Goal: Task Accomplishment & Management: Use online tool/utility

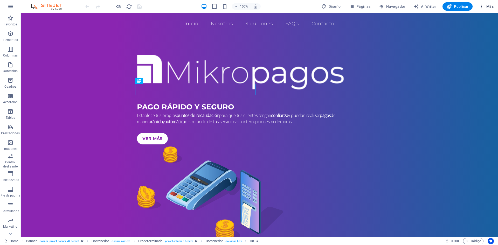
click at [483, 6] on icon "button" at bounding box center [481, 6] width 5 height 5
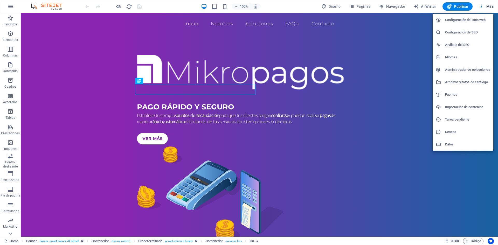
click at [181, 110] on div at bounding box center [249, 122] width 498 height 245
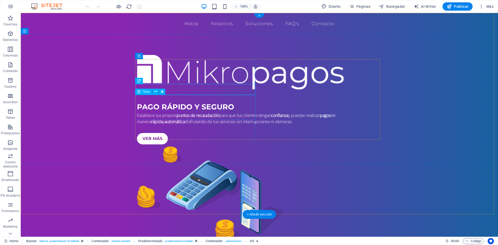
click at [182, 112] on div "Establece tus propios puntos de recaudación para que tus clientes tengan confia…" at bounding box center [259, 118] width 245 height 12
click at [206, 89] on div "PAGO RÁPIDO Y SEGURO" at bounding box center [281, 138] width 478 height 224
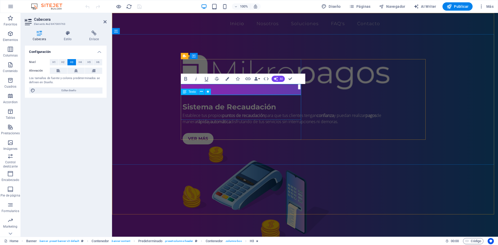
click at [248, 112] on div "Establece tus propios puntos de recaudación para que tus clientes tengan confia…" at bounding box center [305, 118] width 245 height 12
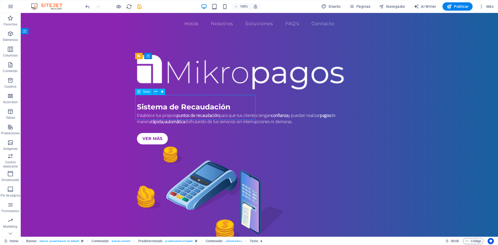
click at [198, 112] on div "Establece tus propios puntos de recaudación para que tus clientes tengan confia…" at bounding box center [259, 118] width 245 height 12
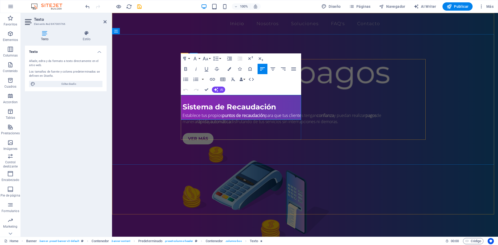
click at [188, 113] on span "Establece tus propios puntos de recaudación para que tus clientes tengan confia…" at bounding box center [282, 119] width 199 height 12
click at [266, 113] on span "Establece tus propios puntos de recaudación para que tus clientes tengan confia…" at bounding box center [282, 119] width 199 height 12
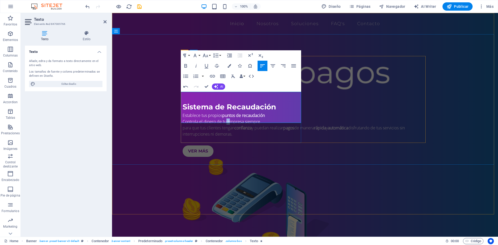
drag, startPoint x: 226, startPoint y: 102, endPoint x: 229, endPoint y: 102, distance: 3.7
click at [229, 119] on span "Controla el dinero de tu empresa siempre" at bounding box center [222, 122] width 78 height 6
click at [207, 119] on span "Controla el dinero de tu empresa siempre" at bounding box center [222, 122] width 78 height 6
click at [188, 67] on icon "button" at bounding box center [186, 66] width 6 height 6
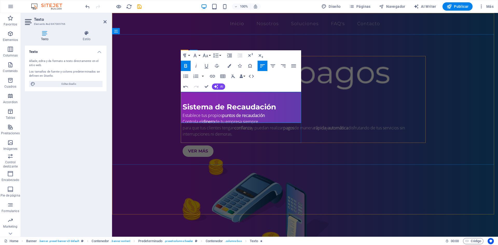
click at [229, 119] on span "Controla el dinero de tu empresa siempre" at bounding box center [221, 122] width 76 height 6
click at [235, 119] on span "Controla el dinero de tu empresa siempre" at bounding box center [221, 122] width 76 height 6
drag, startPoint x: 242, startPoint y: 101, endPoint x: 203, endPoint y: 99, distance: 38.7
click at [203, 119] on span "Controla el dinero de tu empresa siempre" at bounding box center [221, 122] width 76 height 6
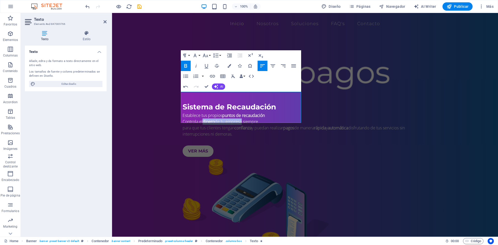
click at [186, 67] on icon "button" at bounding box center [186, 66] width 6 height 6
click at [260, 119] on p "Controla el dinero de tu empresa siempre" at bounding box center [305, 122] width 245 height 6
drag, startPoint x: 225, startPoint y: 115, endPoint x: 183, endPoint y: 107, distance: 42.5
click at [183, 125] on p "para que tus clientes tengan confianza y puedan realizar pagos de manera rápida…" at bounding box center [305, 131] width 245 height 12
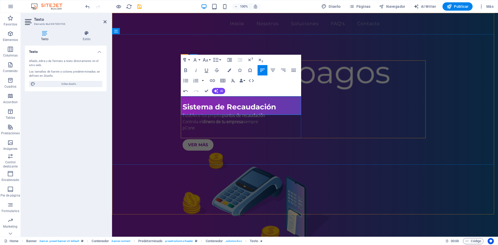
click at [239, 125] on p "pCone" at bounding box center [305, 128] width 245 height 6
click at [193, 125] on span "Integrado directo con tu CRM o ERP" at bounding box center [216, 128] width 66 height 6
click at [216, 125] on span "Integración directo con tu CRM o ERP" at bounding box center [217, 128] width 69 height 6
click at [230, 125] on span "Integración directa con tu CRM o ERP" at bounding box center [217, 128] width 69 height 6
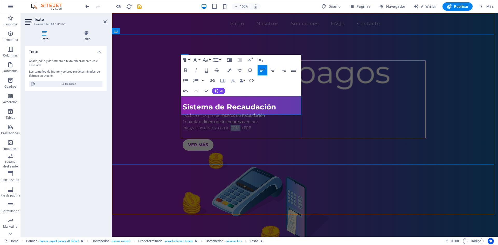
click at [230, 125] on span "Integración directa con tu CRM o ERP" at bounding box center [217, 128] width 69 height 6
click at [186, 70] on icon "button" at bounding box center [186, 70] width 6 height 6
click at [247, 125] on span "Integración directa con tu CRM o ERP" at bounding box center [216, 128] width 66 height 6
drag, startPoint x: 155, startPoint y: 121, endPoint x: 197, endPoint y: 84, distance: 55.8
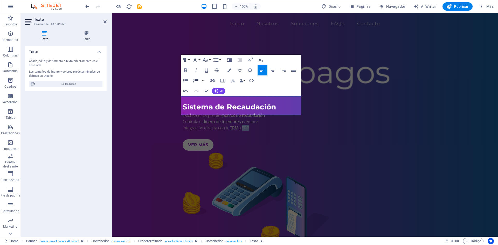
click at [187, 71] on icon "button" at bounding box center [186, 70] width 6 height 6
click at [250, 125] on p "Integración directa con tu CRM o ERP" at bounding box center [305, 128] width 245 height 6
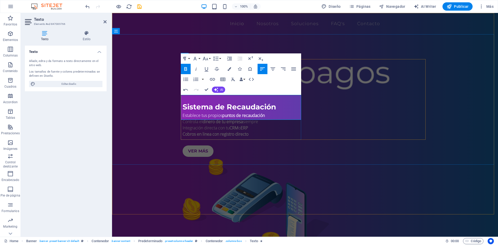
click at [215, 131] on strong "Cobros en linea con registro directo" at bounding box center [216, 134] width 66 height 6
click at [215, 137] on div at bounding box center [305, 141] width 245 height 8
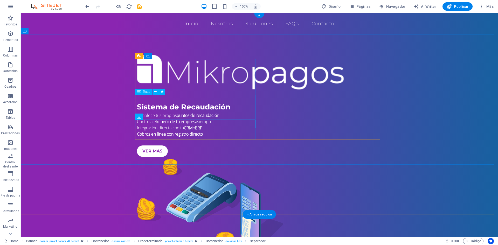
click at [208, 116] on div "Establece tus propios puntos de recaudación Controla el dinero de tu empresa si…" at bounding box center [259, 124] width 245 height 25
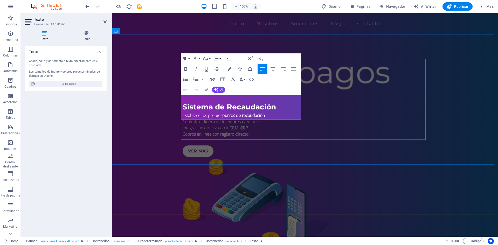
click at [216, 131] on strong "Cobros en linea con registro directo" at bounding box center [216, 134] width 66 height 6
drag, startPoint x: 186, startPoint y: 70, endPoint x: 190, endPoint y: 89, distance: 19.5
click at [186, 70] on icon "button" at bounding box center [186, 69] width 6 height 6
click at [192, 131] on strong "Cobros en linea" at bounding box center [197, 134] width 29 height 6
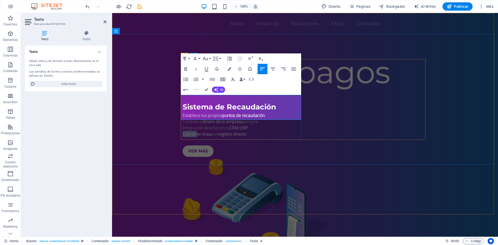
click at [192, 131] on strong "Cobros en linea" at bounding box center [197, 134] width 29 height 6
click at [186, 66] on icon "button" at bounding box center [186, 69] width 6 height 6
click at [208, 131] on strong "en linea" at bounding box center [203, 134] width 15 height 6
drag, startPoint x: 208, startPoint y: 116, endPoint x: 189, endPoint y: 117, distance: 18.7
click at [189, 131] on span "Cobros en linea con registro directo" at bounding box center [214, 134] width 63 height 6
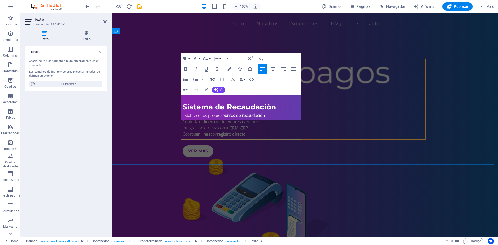
click at [208, 131] on strong "en linea" at bounding box center [203, 134] width 15 height 6
click at [238, 131] on p "Cobros ​ con registro directo" at bounding box center [305, 134] width 245 height 6
click at [183, 113] on span "Establece tus propios puntos de recaudación" at bounding box center [224, 116] width 82 height 6
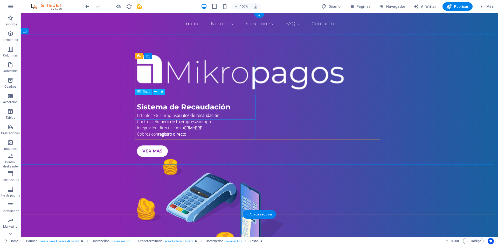
click at [143, 112] on div "Establece tus propios puntos de recaudación Controla el dinero de tu empresa si…" at bounding box center [259, 124] width 245 height 25
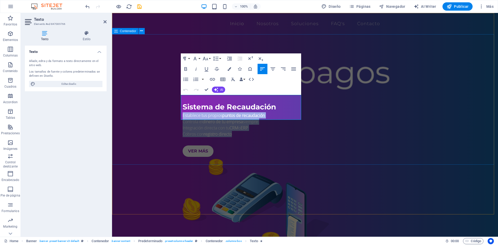
drag, startPoint x: 236, startPoint y: 117, endPoint x: 173, endPoint y: 97, distance: 65.8
click at [173, 97] on div "Sistema de Recaudación Establece tus propios puntos de recaudación Controla el …" at bounding box center [305, 154] width 386 height 240
click at [188, 78] on icon "button" at bounding box center [186, 79] width 6 height 6
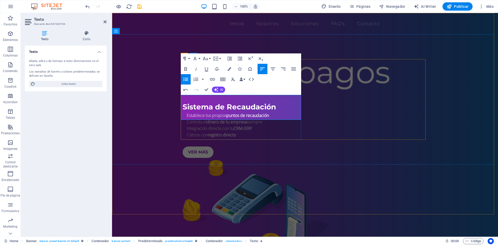
click at [195, 119] on span "Controla el dinero de tu empresa siempre" at bounding box center [225, 122] width 76 height 6
drag, startPoint x: 185, startPoint y: 100, endPoint x: 174, endPoint y: 97, distance: 11.0
click at [174, 97] on div "Sistema de Recaudación Establece tus propios puntos de recaudación Controla el …" at bounding box center [305, 154] width 386 height 241
click at [220, 61] on button "Line Height" at bounding box center [217, 58] width 10 height 10
click at [225, 82] on link "1.15" at bounding box center [223, 84] width 23 height 8
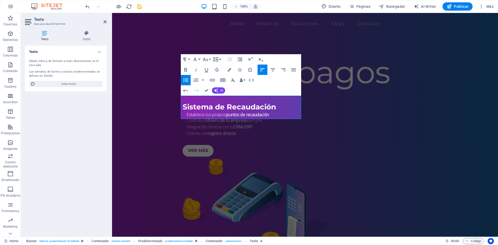
click at [220, 59] on button "Line Height" at bounding box center [217, 59] width 10 height 10
click at [223, 93] on link "1.5" at bounding box center [223, 93] width 23 height 8
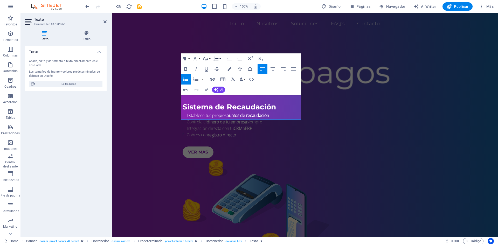
click at [218, 61] on icon "button" at bounding box center [216, 59] width 6 height 6
click at [221, 100] on link "Double" at bounding box center [223, 100] width 23 height 8
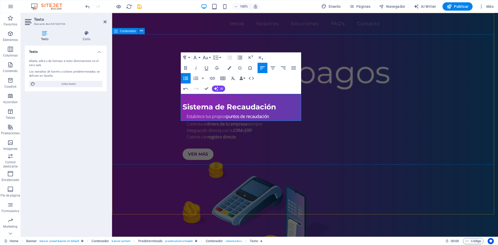
click at [156, 105] on div "Sistema de Recaudación Establece tus propios puntos de recaudación Controla el …" at bounding box center [305, 156] width 386 height 244
click at [248, 112] on div "Establece tus propios puntos de recaudación Controla el dinero de tu empresa si…" at bounding box center [305, 126] width 245 height 28
click at [157, 112] on div "Sistema de Recaudación Establece tus propios puntos de recaudación Controla el …" at bounding box center [305, 156] width 386 height 244
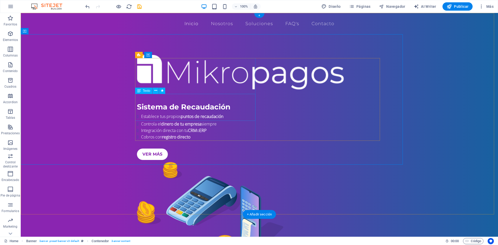
click at [157, 112] on div "Establece tus propios puntos de recaudación Controla el dinero de tu empresa si…" at bounding box center [259, 126] width 245 height 28
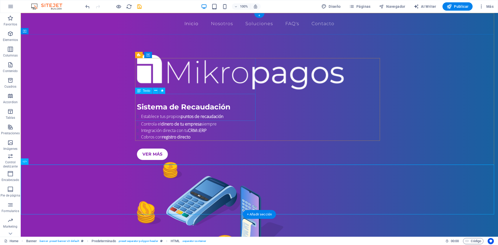
click at [186, 112] on div "Establece tus propios puntos de recaudación Controla el dinero de tu empresa si…" at bounding box center [259, 126] width 245 height 28
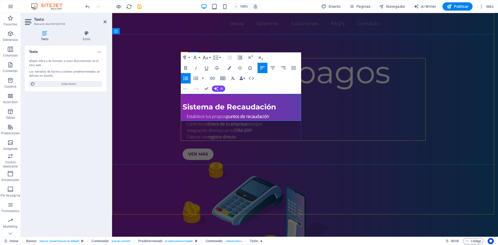
click at [187, 121] on span "Controla el dinero de tu empresa siempre" at bounding box center [225, 124] width 76 height 6
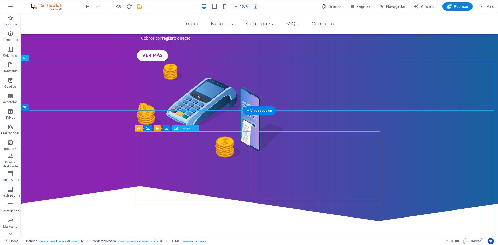
scroll to position [104, 0]
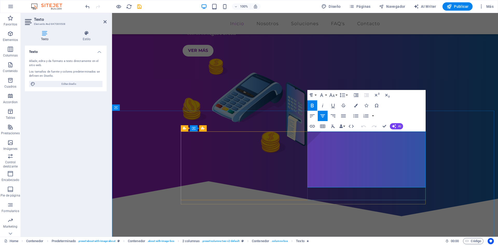
click at [314, 106] on icon "button" at bounding box center [312, 106] width 6 height 6
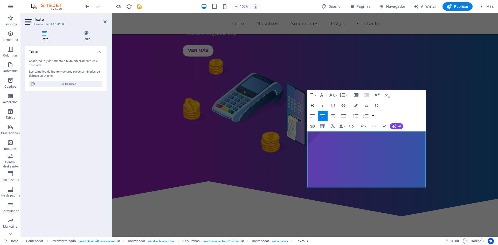
click at [313, 104] on icon "button" at bounding box center [312, 106] width 6 height 6
click at [312, 104] on icon "button" at bounding box center [312, 106] width 6 height 6
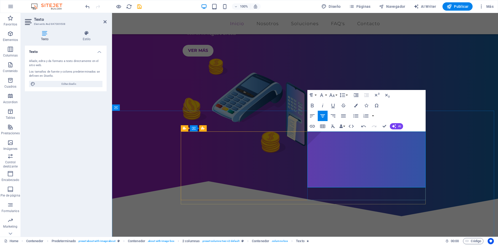
click at [315, 104] on icon "button" at bounding box center [312, 106] width 6 height 6
click at [314, 105] on icon "button" at bounding box center [312, 106] width 6 height 6
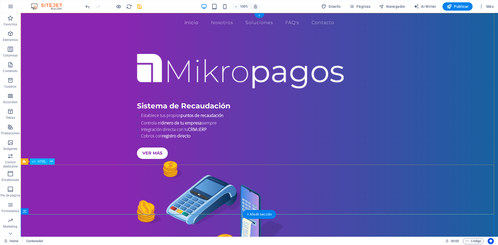
scroll to position [0, 0]
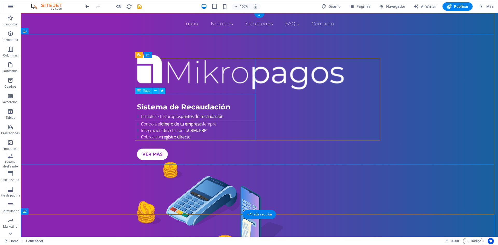
click at [143, 112] on div "Establece tus propios puntos de recaudación Controla el dinero de tu empresa si…" at bounding box center [259, 126] width 245 height 28
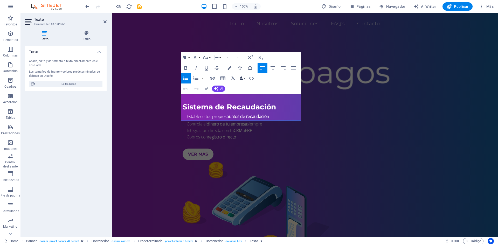
click at [244, 78] on button "Data Bindings" at bounding box center [242, 78] width 7 height 10
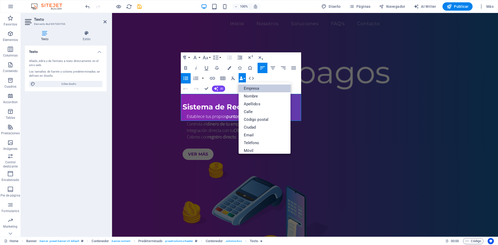
click at [247, 87] on link "Empresa" at bounding box center [265, 89] width 52 height 8
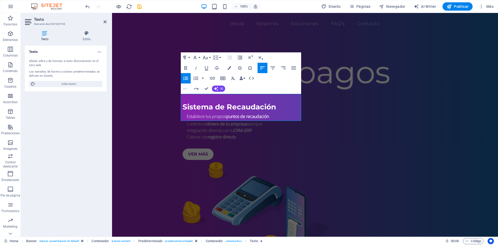
click at [240, 68] on icon "button" at bounding box center [240, 68] width 4 height 4
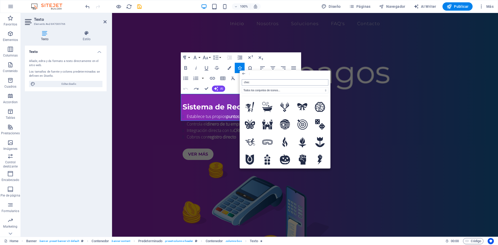
type input "check"
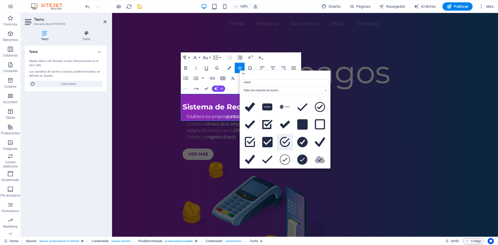
drag, startPoint x: 173, startPoint y: 130, endPoint x: 285, endPoint y: 143, distance: 112.9
click at [285, 143] on icon at bounding box center [285, 142] width 10 height 10
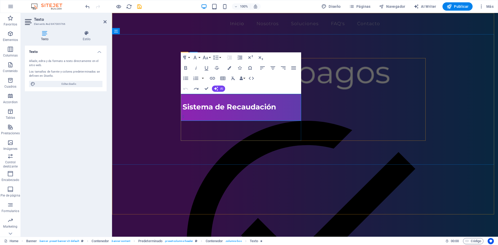
click at [188, 114] on icon at bounding box center [307, 243] width 241 height 258
drag, startPoint x: 225, startPoint y: 116, endPoint x: 148, endPoint y: 93, distance: 81.1
click at [186, 78] on icon "button" at bounding box center [186, 78] width 6 height 6
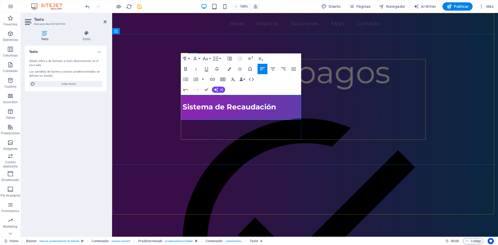
click at [185, 113] on icon at bounding box center [305, 242] width 245 height 259
click at [184, 113] on icon at bounding box center [305, 242] width 245 height 259
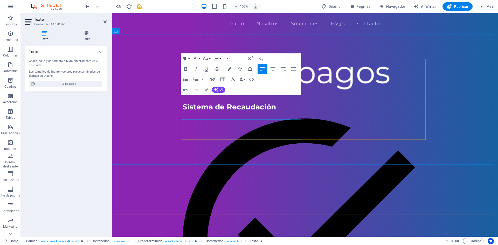
click at [184, 113] on icon at bounding box center [305, 242] width 245 height 259
drag, startPoint x: 185, startPoint y: 98, endPoint x: 180, endPoint y: 98, distance: 5.0
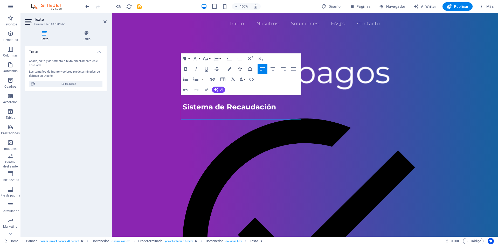
click at [241, 69] on icon "button" at bounding box center [240, 69] width 4 height 4
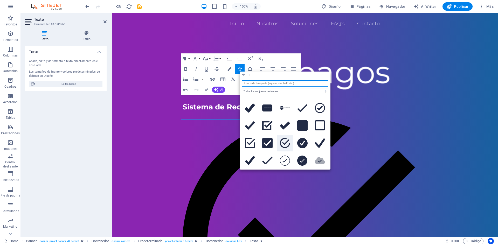
click at [286, 141] on icon at bounding box center [285, 143] width 10 height 10
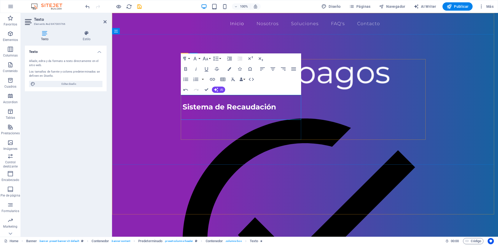
click at [241, 69] on icon "button" at bounding box center [240, 69] width 4 height 4
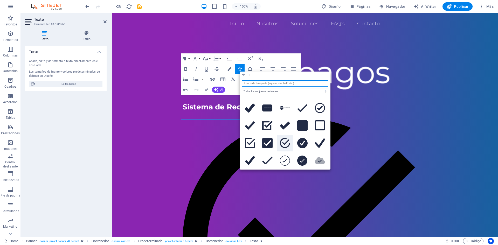
drag, startPoint x: 284, startPoint y: 143, endPoint x: 172, endPoint y: 130, distance: 113.4
click at [284, 143] on icon at bounding box center [285, 143] width 10 height 10
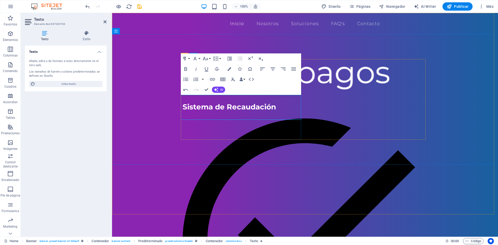
click at [241, 69] on icon "button" at bounding box center [240, 69] width 4 height 4
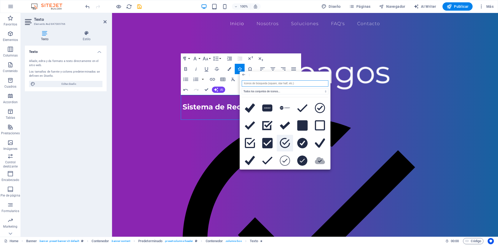
click at [285, 145] on icon at bounding box center [285, 143] width 10 height 10
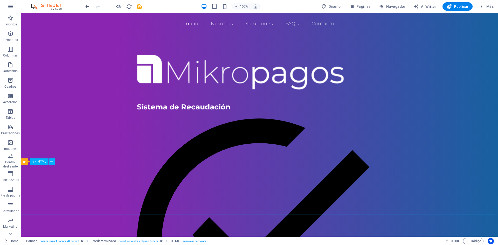
click at [482, 6] on icon "button" at bounding box center [481, 6] width 5 height 5
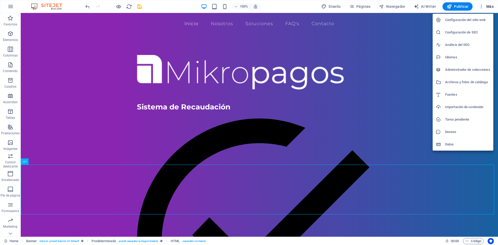
click at [286, 181] on div at bounding box center [249, 122] width 498 height 245
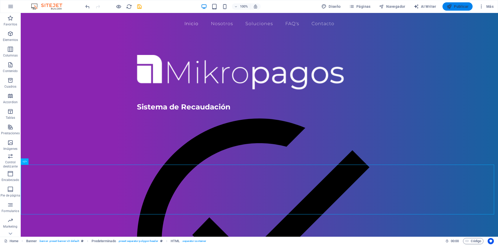
click at [0, 0] on icon "button" at bounding box center [0, 0] width 0 height 0
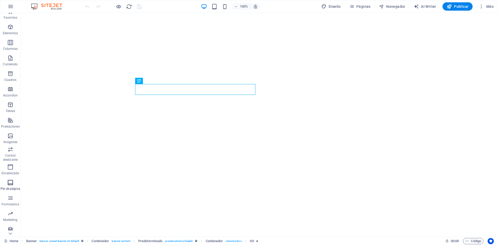
scroll to position [10, 0]
click at [468, 240] on icon "button" at bounding box center [467, 241] width 3 height 3
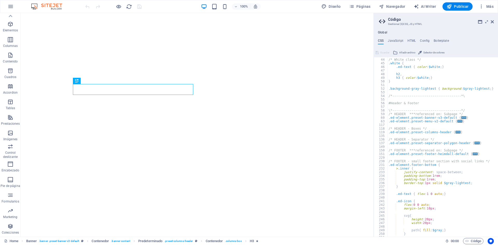
scroll to position [156, 0]
click at [456, 132] on span "..." at bounding box center [458, 132] width 5 height 3
type textarea ".ed-element.preset-columns-header {"
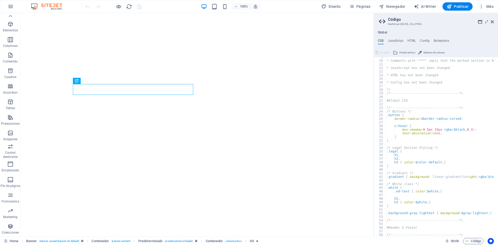
scroll to position [0, 0]
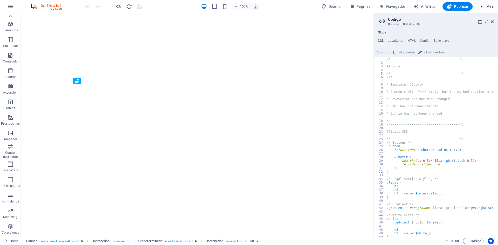
click at [482, 8] on icon "button" at bounding box center [481, 6] width 5 height 5
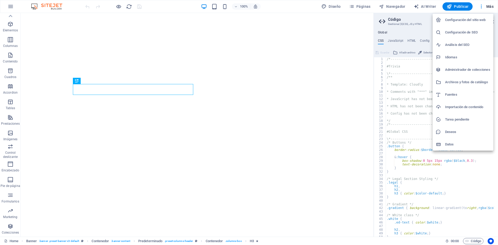
click at [397, 125] on div at bounding box center [249, 122] width 498 height 245
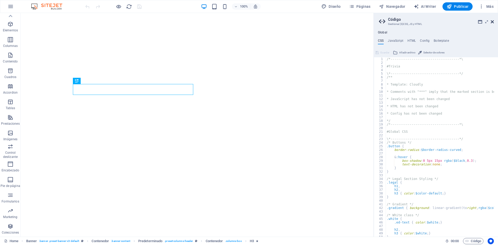
click at [493, 21] on icon at bounding box center [492, 22] width 3 height 4
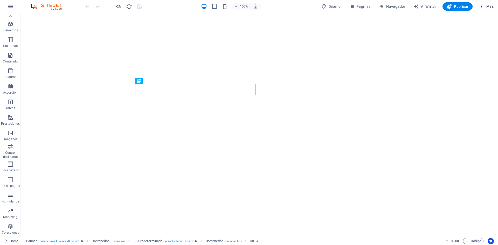
click at [481, 5] on icon "button" at bounding box center [481, 6] width 5 height 5
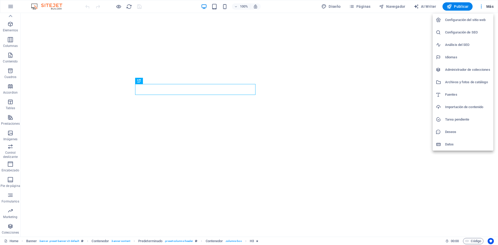
click at [475, 21] on h6 "Configuración del sitio web" at bounding box center [467, 20] width 45 height 6
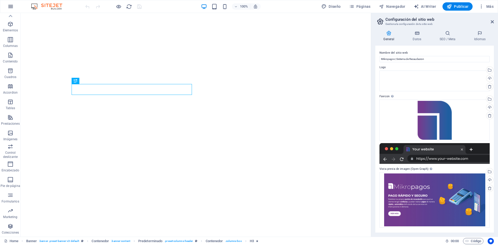
click at [8, 7] on icon "button" at bounding box center [11, 6] width 6 height 6
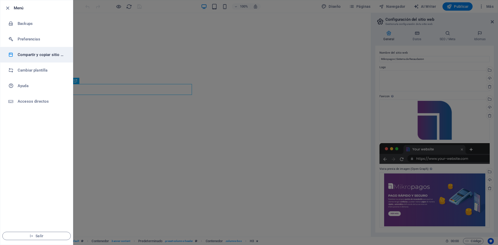
click at [52, 56] on h6 "Compartir y copiar sitio web" at bounding box center [42, 55] width 48 height 6
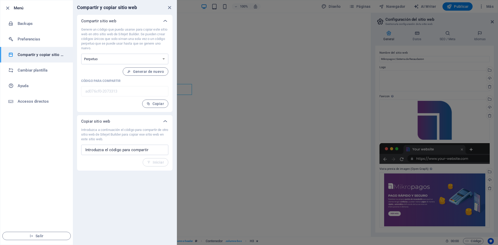
drag, startPoint x: 85, startPoint y: 39, endPoint x: 160, endPoint y: 40, distance: 75.0
click at [160, 40] on p "Genere un código que pueda usarse para copiar este sitio web en otro sitio web …" at bounding box center [124, 38] width 87 height 23
click at [98, 60] on select "Único Perpetuo" at bounding box center [124, 59] width 87 height 11
click at [142, 154] on input "text" at bounding box center [124, 150] width 87 height 10
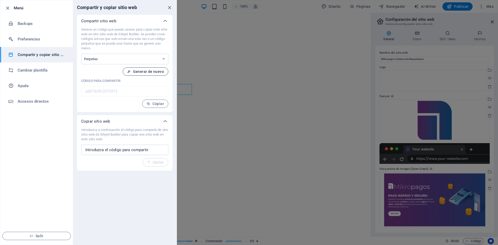
click at [153, 73] on span "Generar de nuevo" at bounding box center [145, 72] width 37 height 4
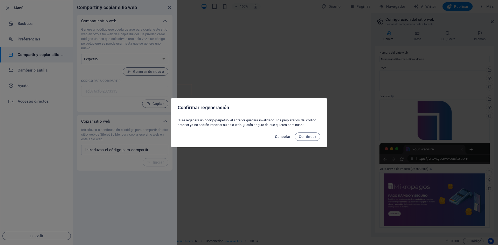
click at [281, 136] on span "Cancelar" at bounding box center [283, 137] width 16 height 4
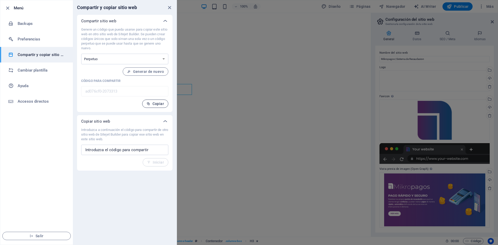
click at [159, 105] on span "Copiar" at bounding box center [155, 104] width 17 height 4
click at [198, 110] on div at bounding box center [249, 122] width 498 height 245
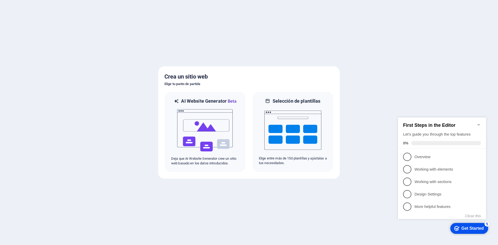
click at [465, 99] on div at bounding box center [249, 122] width 498 height 245
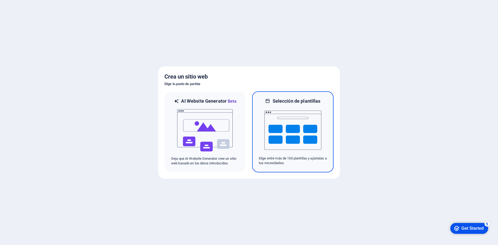
click at [301, 119] on img at bounding box center [293, 130] width 57 height 52
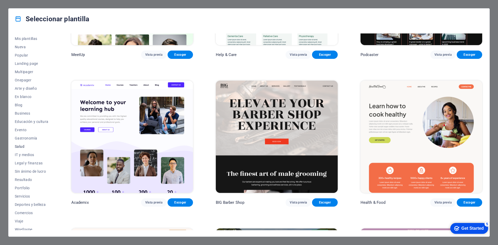
scroll to position [11, 0]
click at [24, 153] on span "IT y medios" at bounding box center [32, 152] width 34 height 4
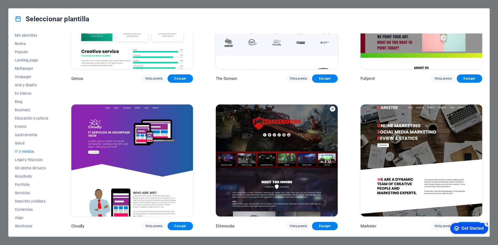
scroll to position [371, 0]
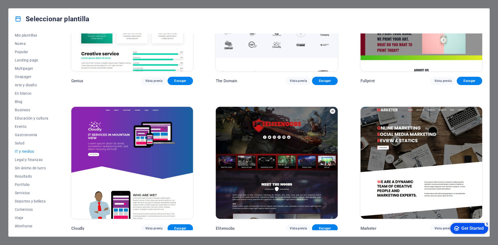
click at [180, 149] on img at bounding box center [132, 163] width 122 height 112
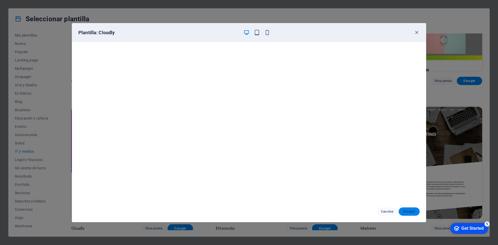
click at [410, 212] on span "Escoger" at bounding box center [409, 212] width 13 height 4
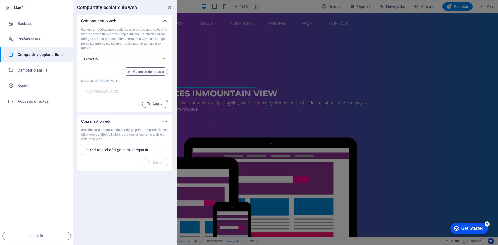
click at [0, 0] on input "text" at bounding box center [0, 0] width 0 height 0
paste input "ad076cf0-2073313"
type input "ad076cf0-2073313"
click at [153, 163] on span "Iniciar" at bounding box center [155, 162] width 17 height 4
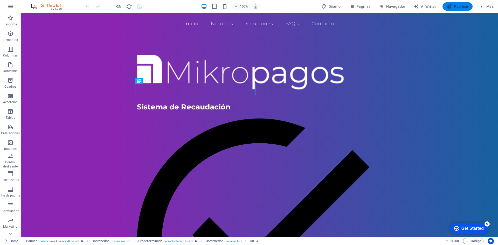
click at [0, 0] on span "Publicar" at bounding box center [0, 0] width 0 height 0
